Goal: Task Accomplishment & Management: Complete application form

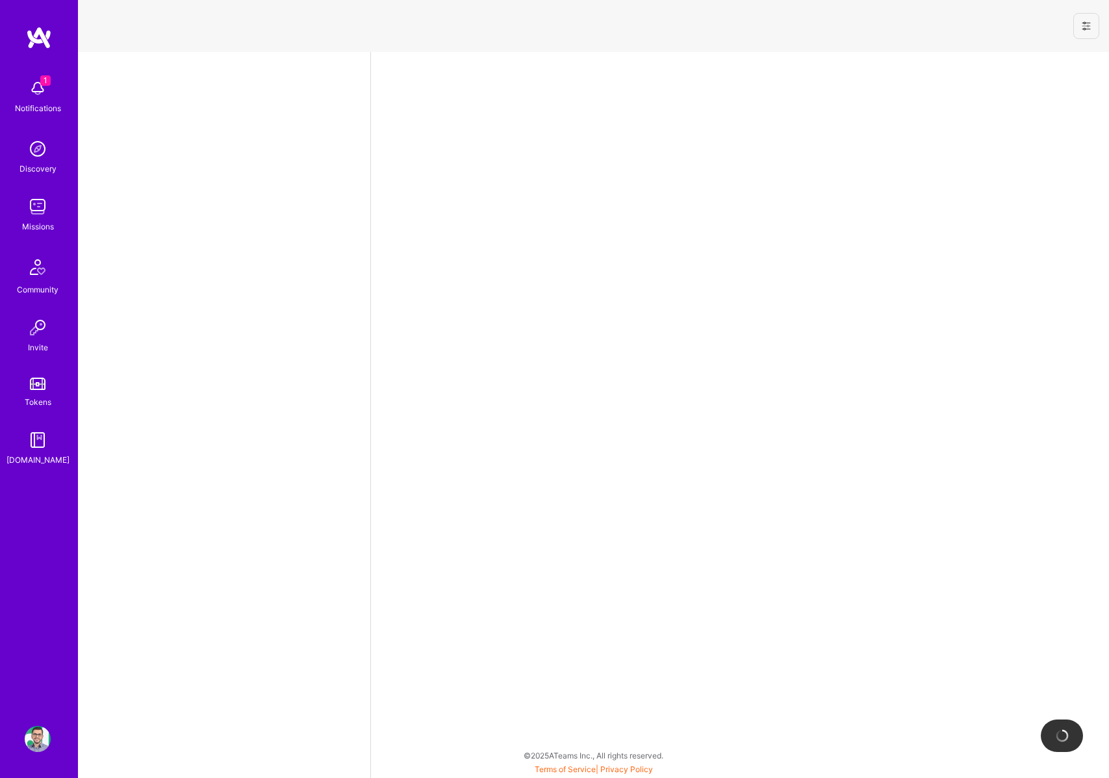
select select "RO"
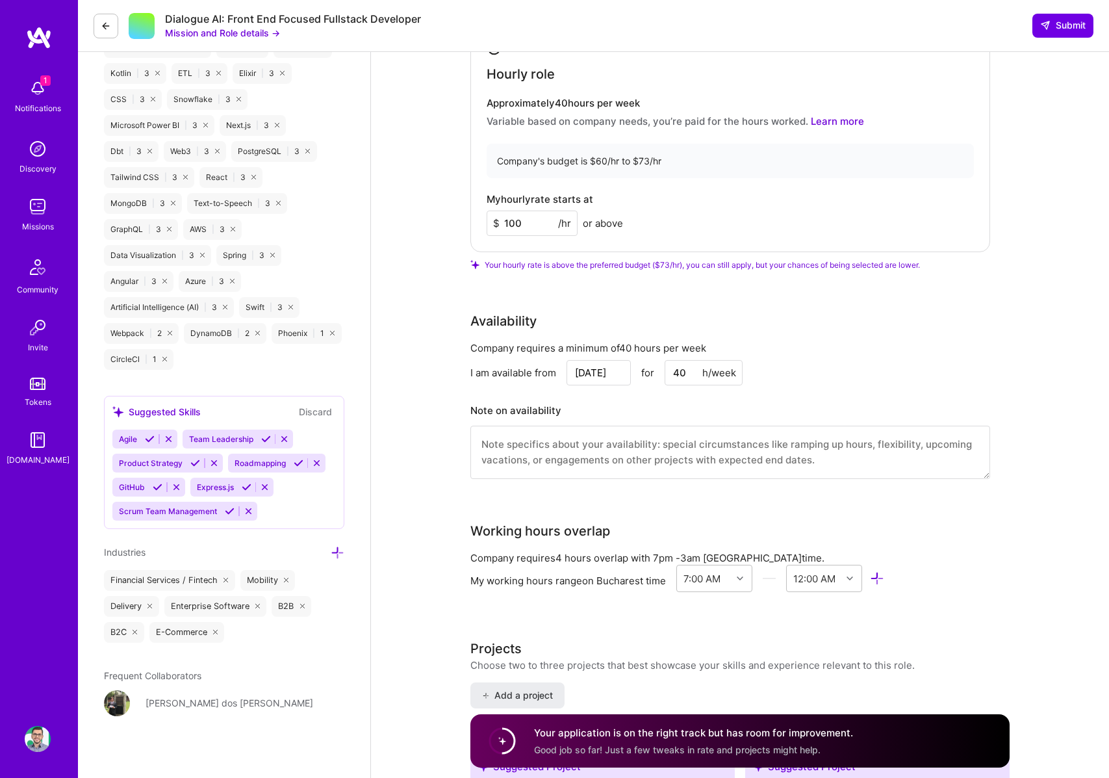
scroll to position [1112, 0]
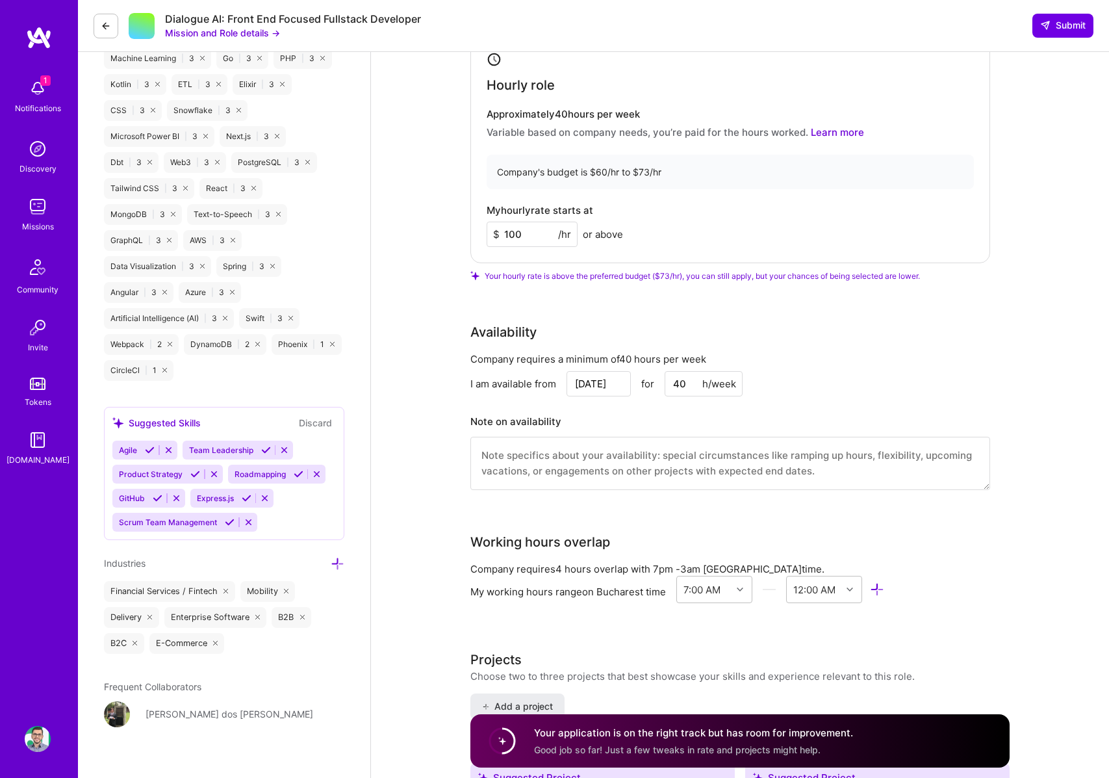
drag, startPoint x: 535, startPoint y: 232, endPoint x: 469, endPoint y: 231, distance: 66.3
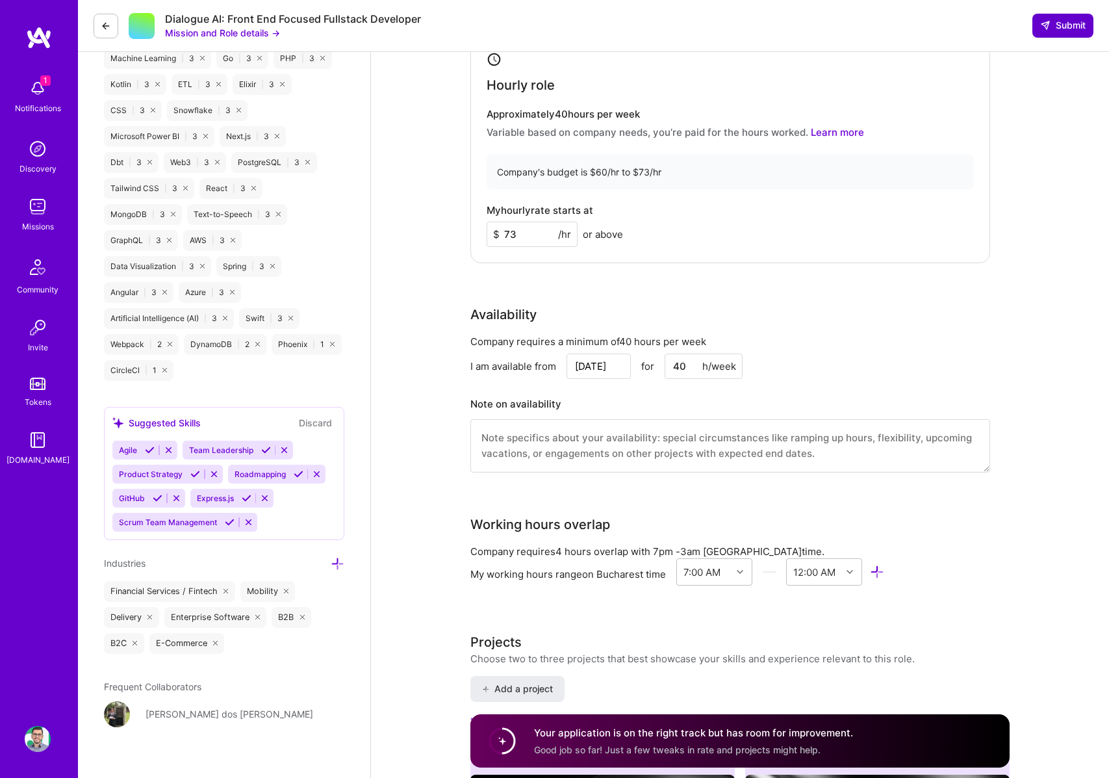
type input "73"
click at [1043, 34] on button "Submit" at bounding box center [1063, 25] width 61 height 23
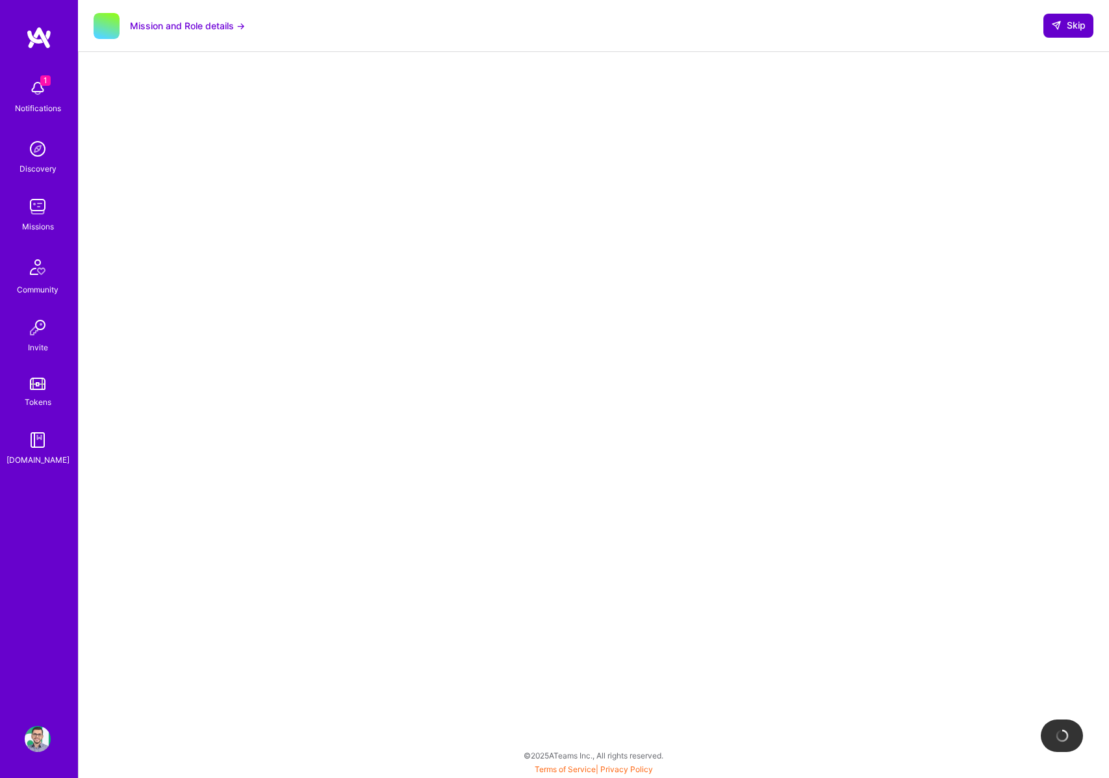
click at [1067, 27] on span "Skip" at bounding box center [1069, 25] width 34 height 13
select select "RO"
